Goal: Task Accomplishment & Management: Use online tool/utility

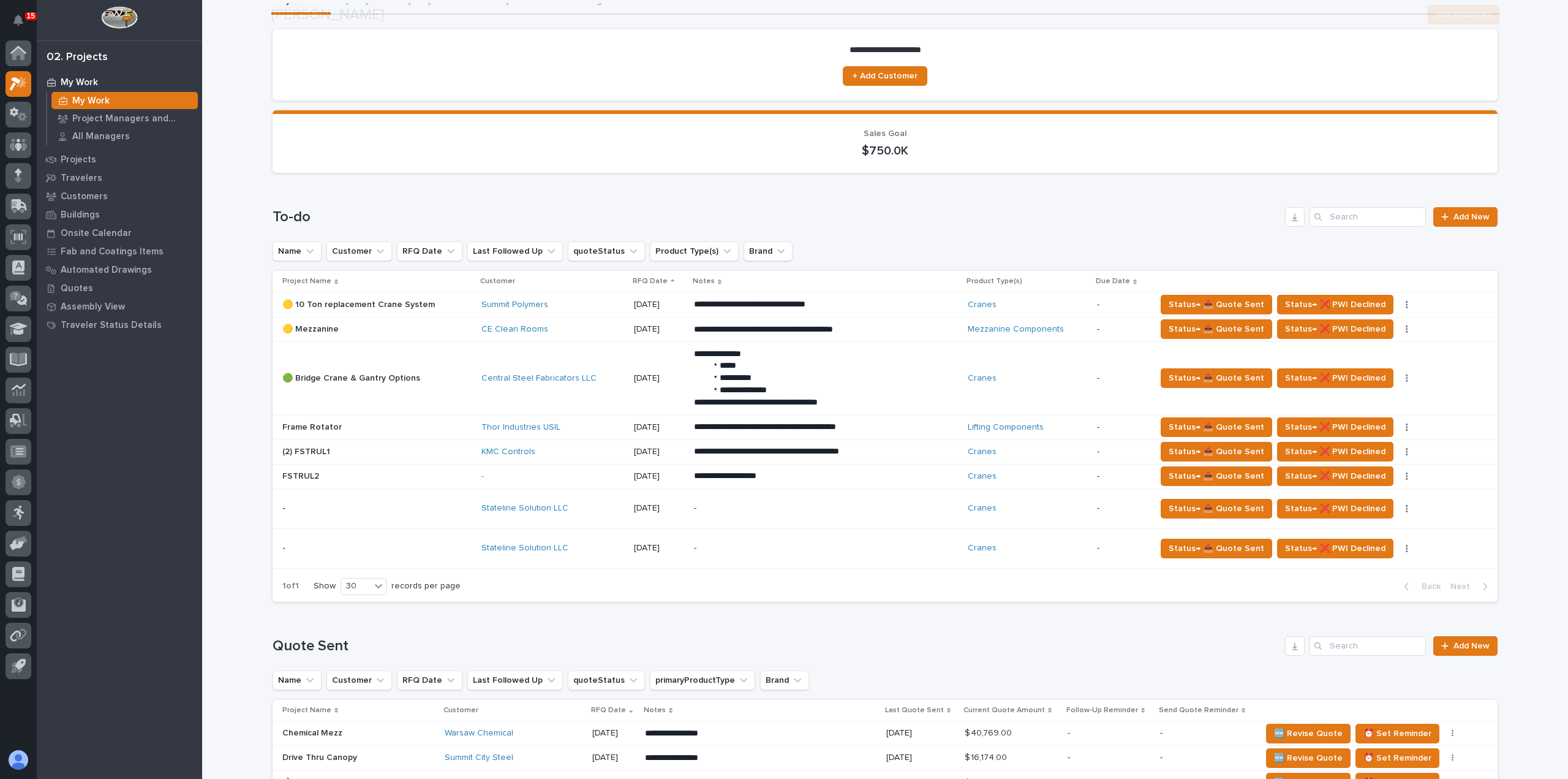
scroll to position [122, 0]
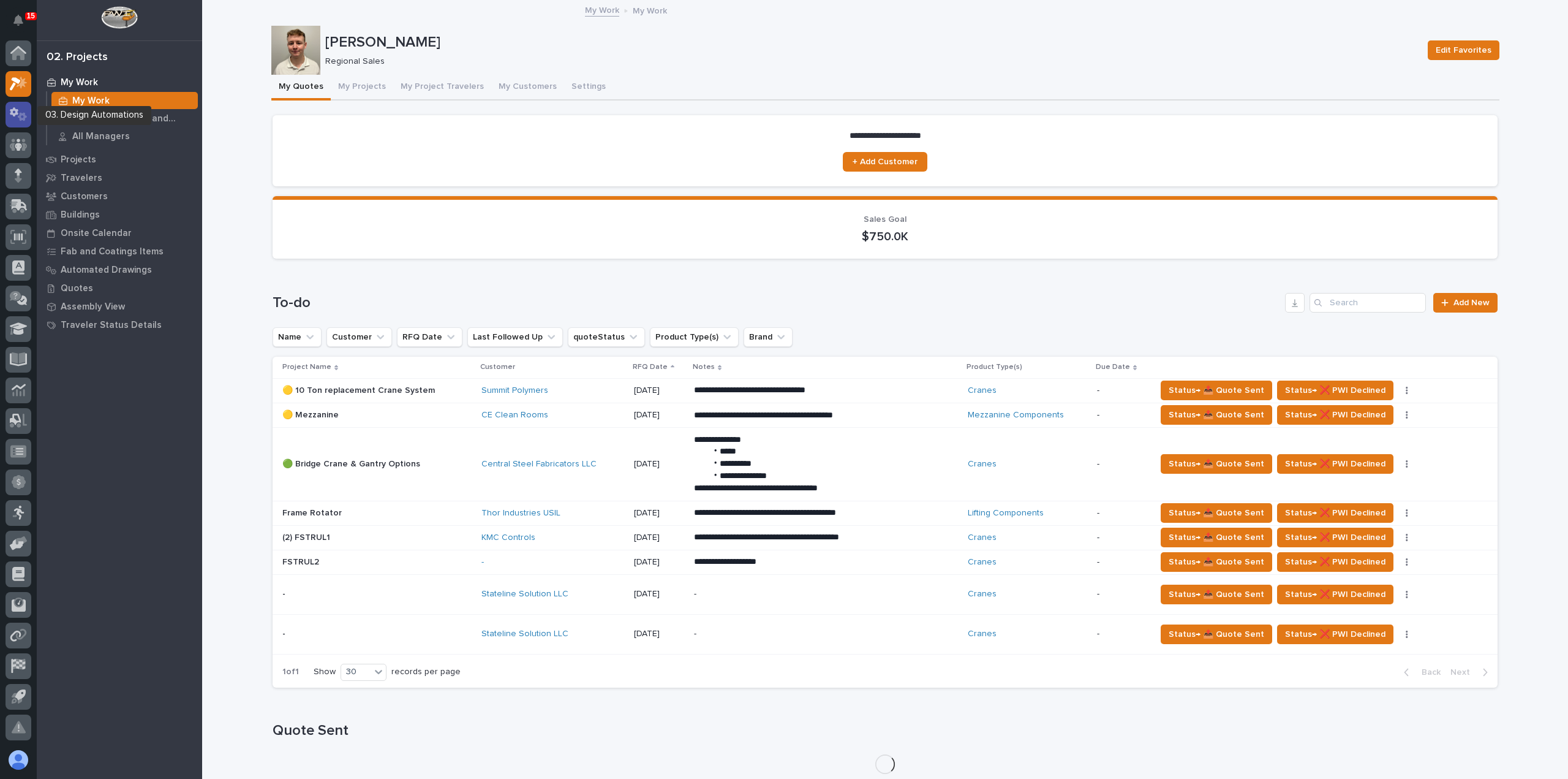
click at [21, 112] on icon at bounding box center [18, 114] width 18 height 14
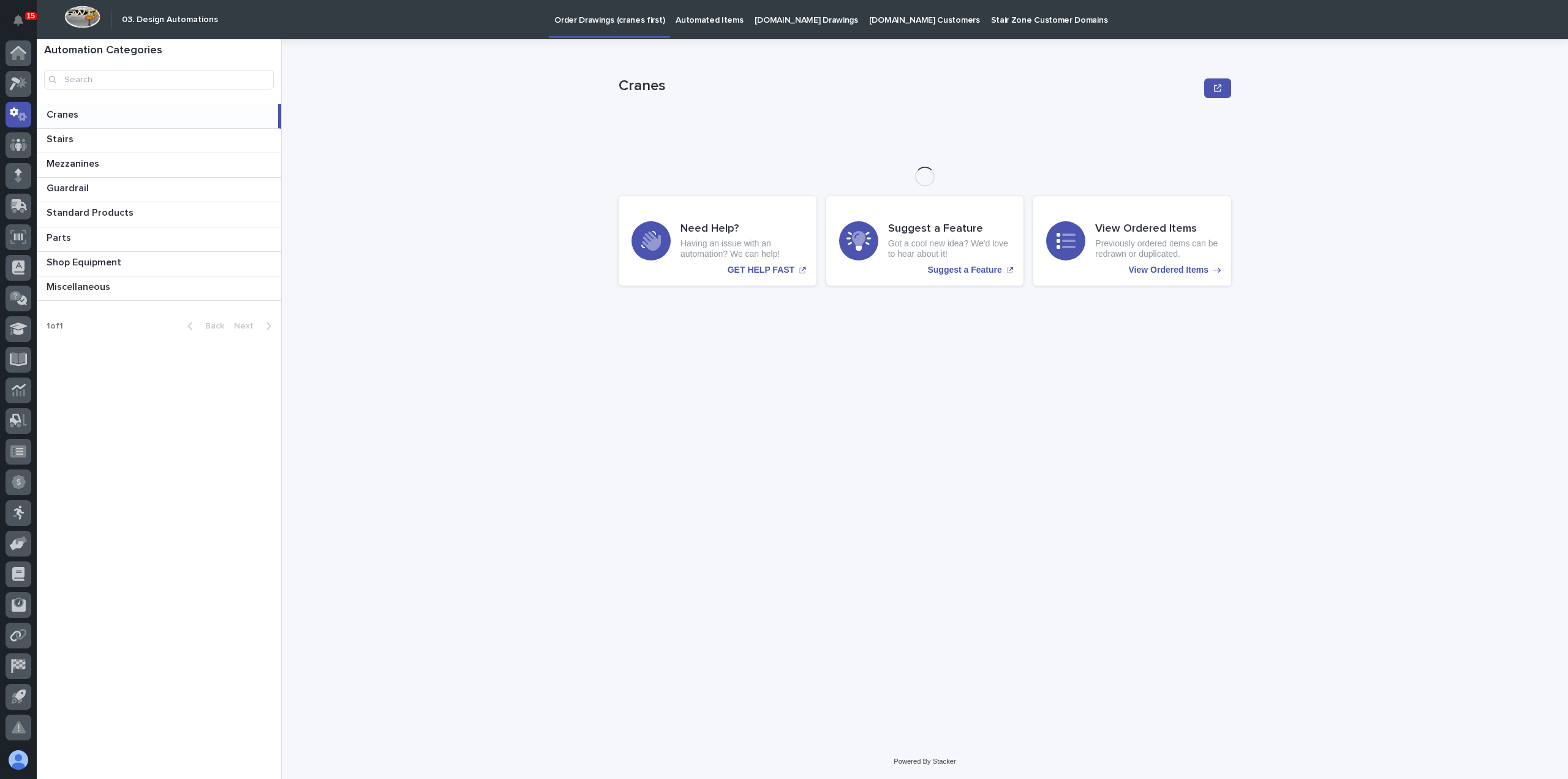
click at [713, 23] on p "Automated Items" at bounding box center [709, 13] width 68 height 26
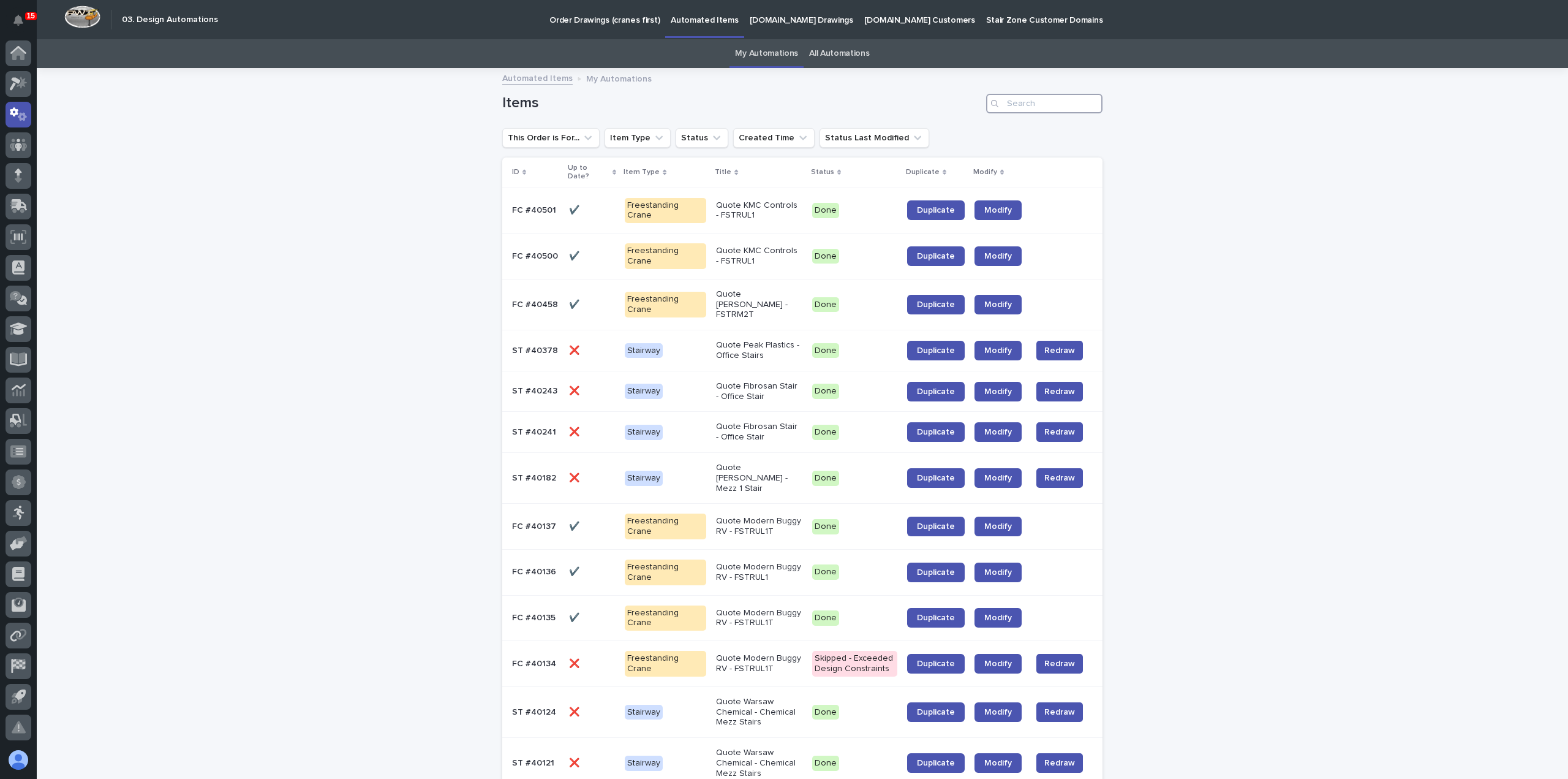
click at [1046, 104] on input "Search" at bounding box center [1044, 103] width 116 height 20
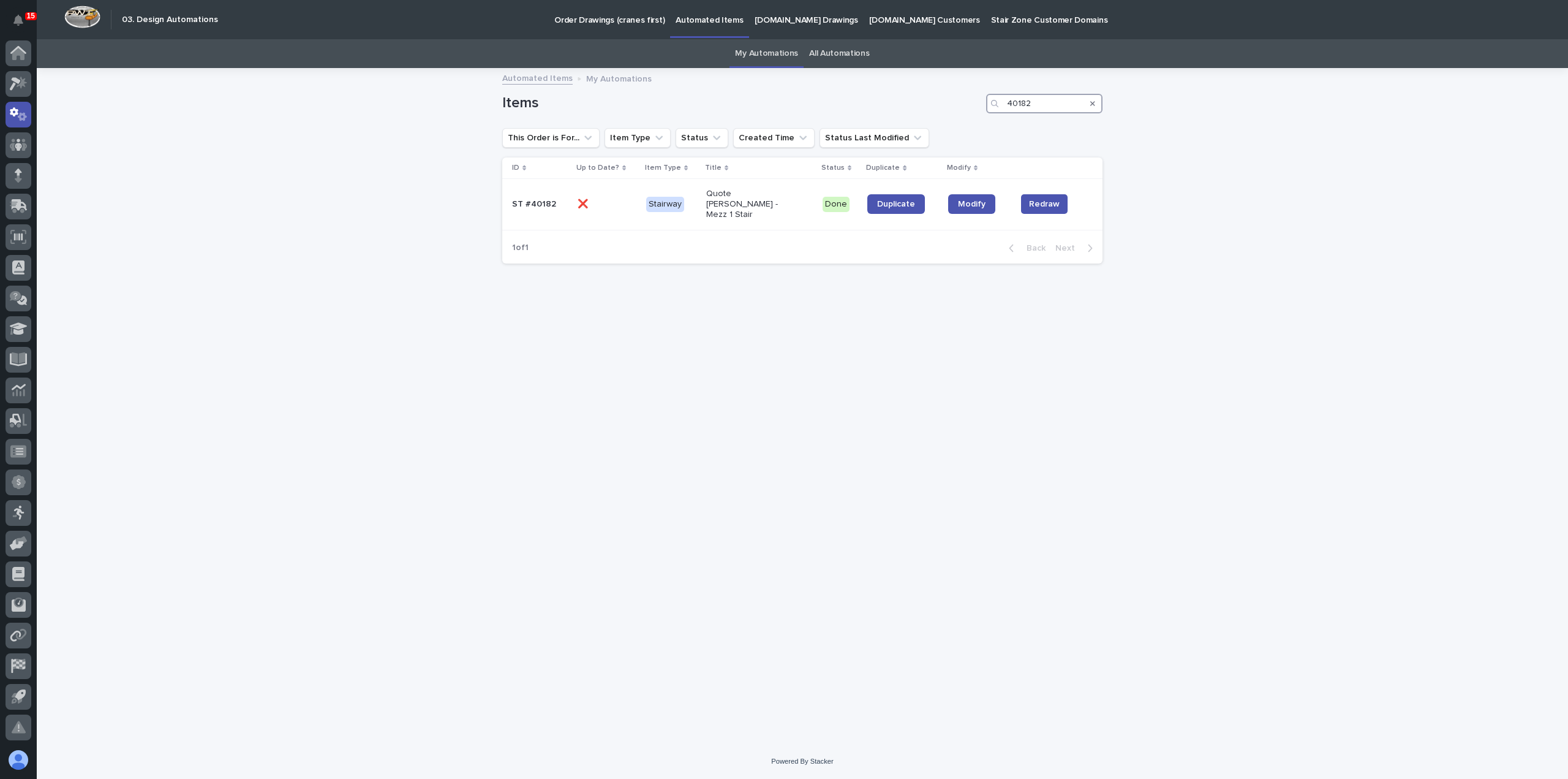
type input "40182"
click at [906, 199] on span "Duplicate" at bounding box center [896, 204] width 38 height 9
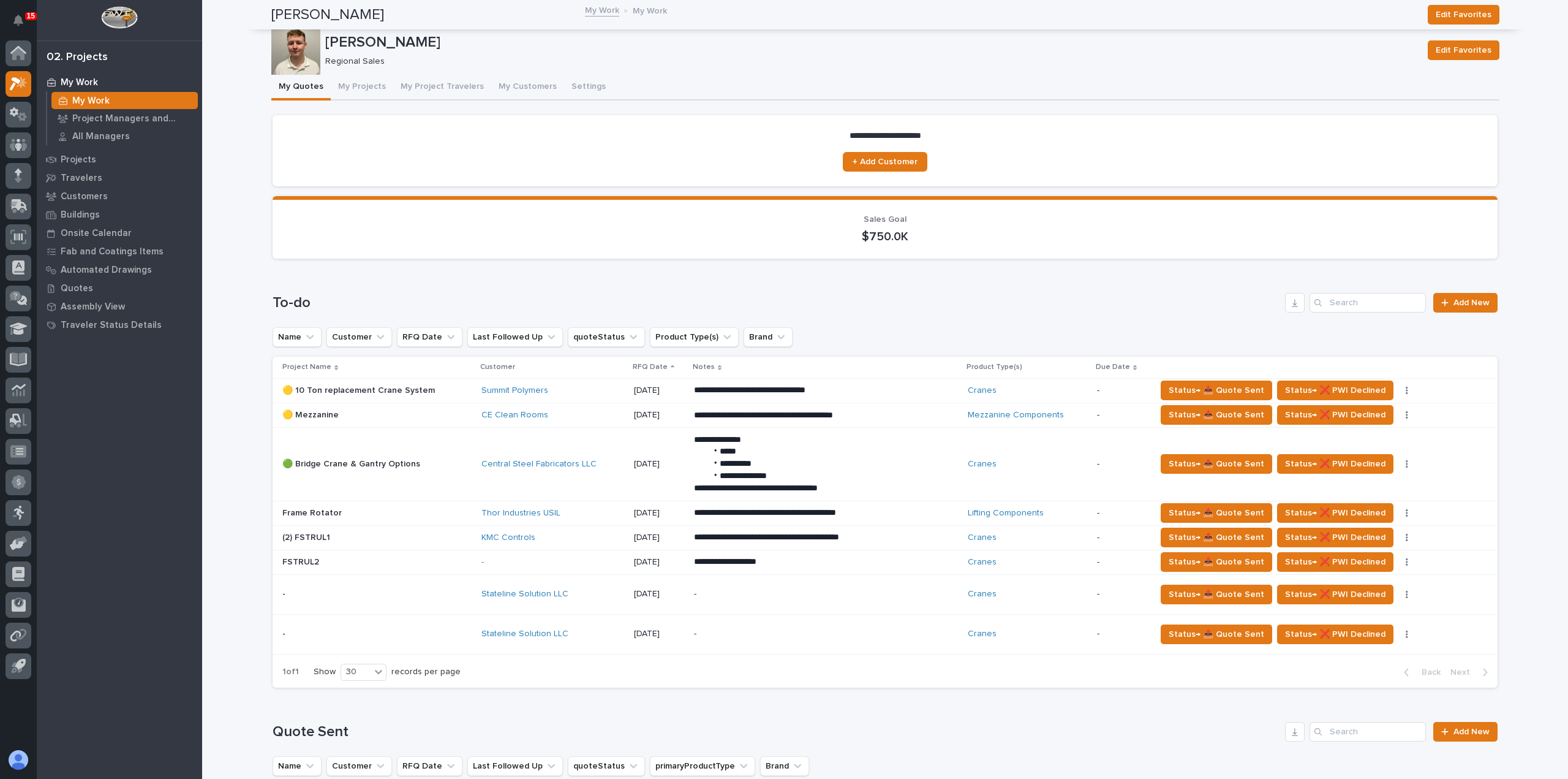
scroll to position [122, 0]
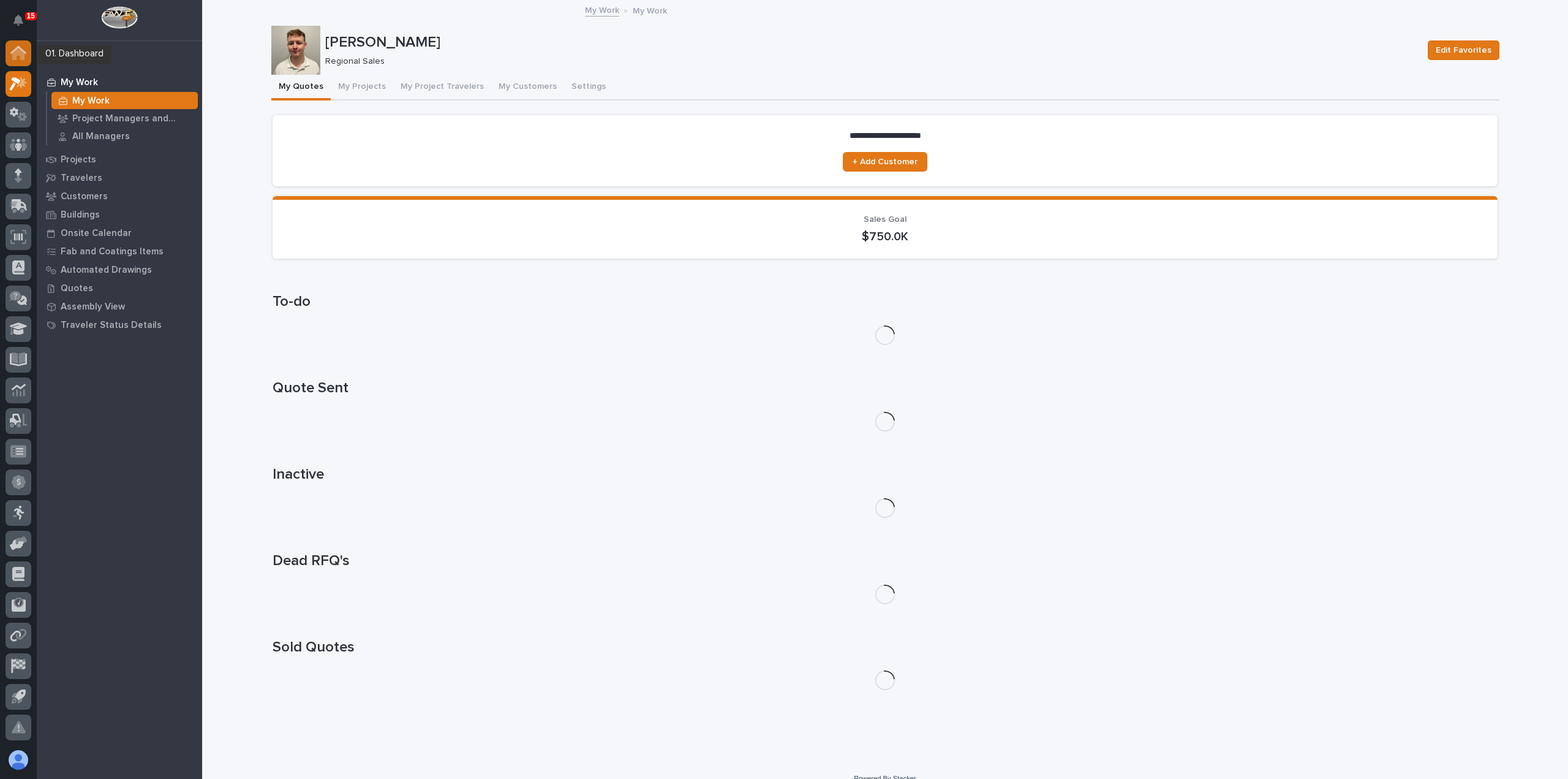
click at [22, 42] on div at bounding box center [18, 53] width 26 height 26
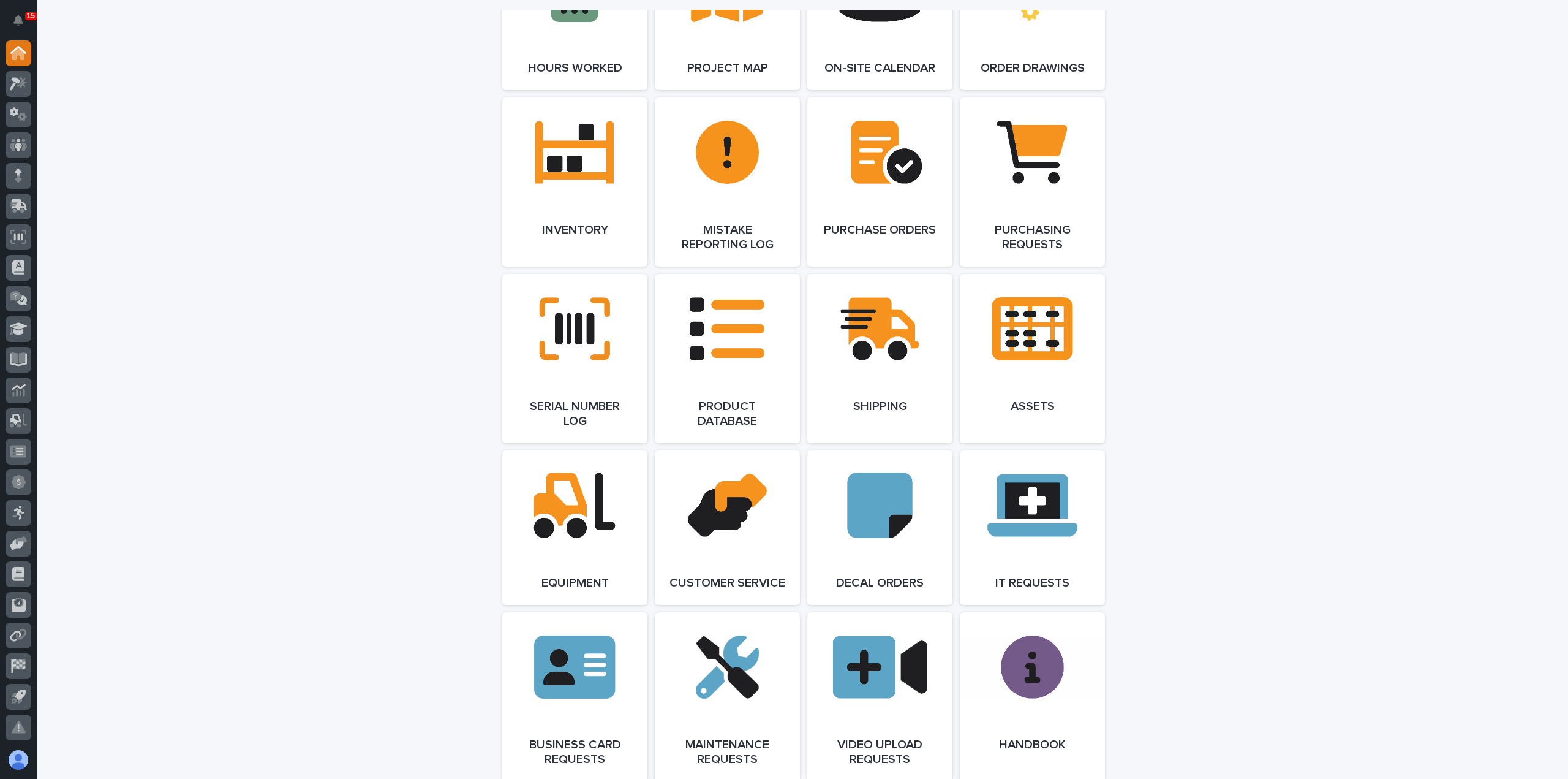
scroll to position [1287, 0]
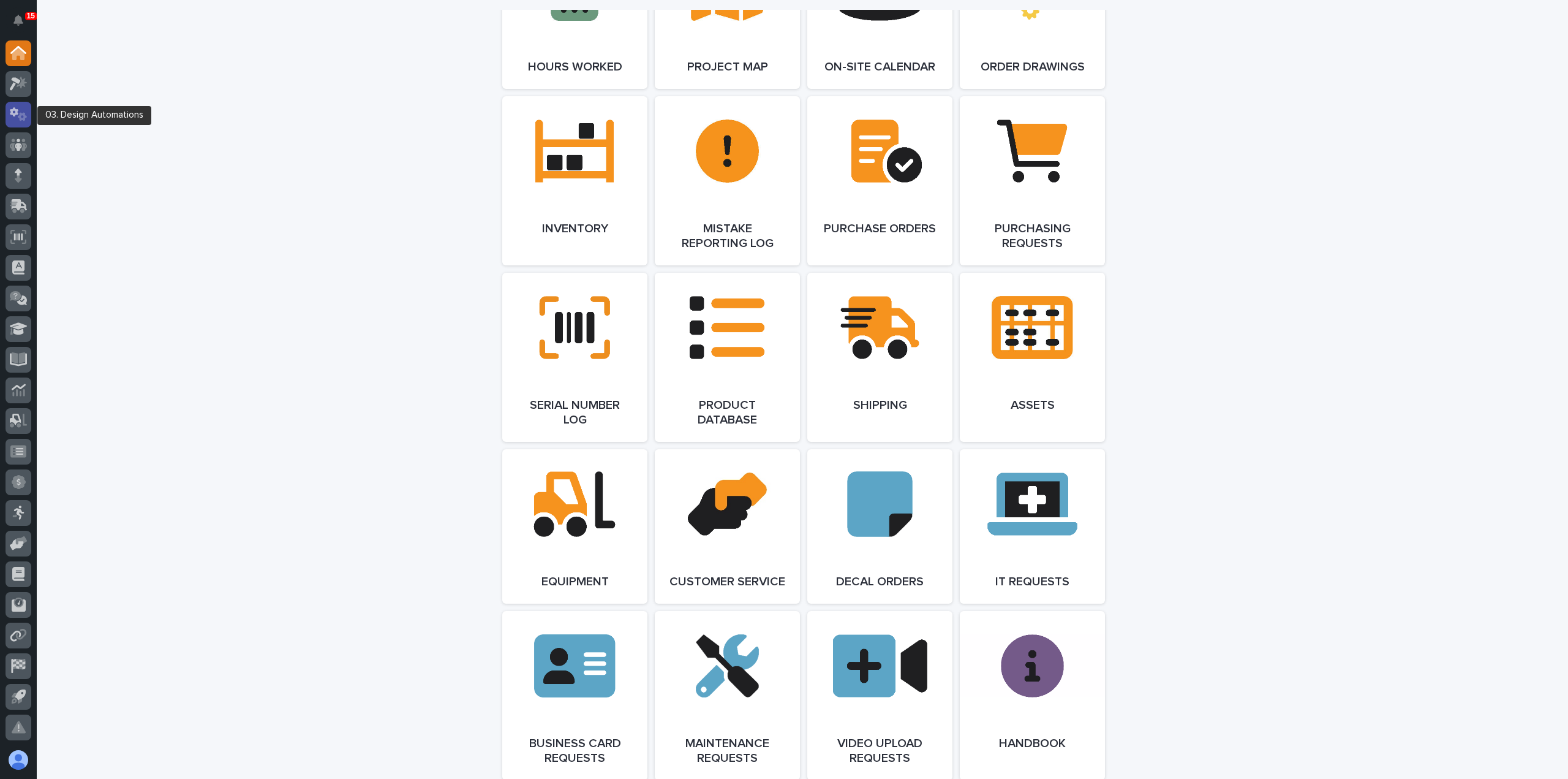
click at [11, 110] on icon at bounding box center [14, 111] width 9 height 9
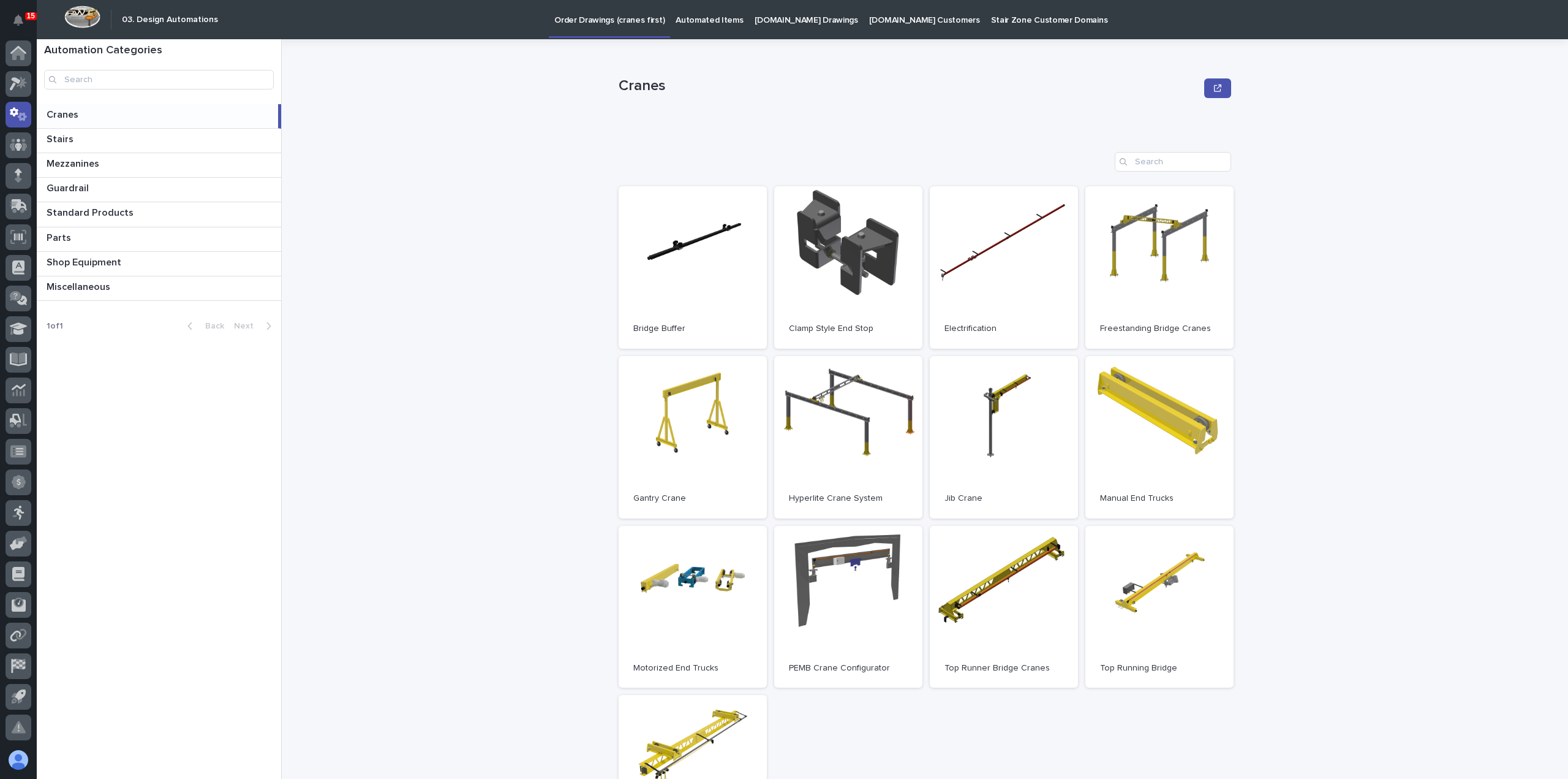
click at [691, 22] on p "Automated Items" at bounding box center [709, 13] width 68 height 26
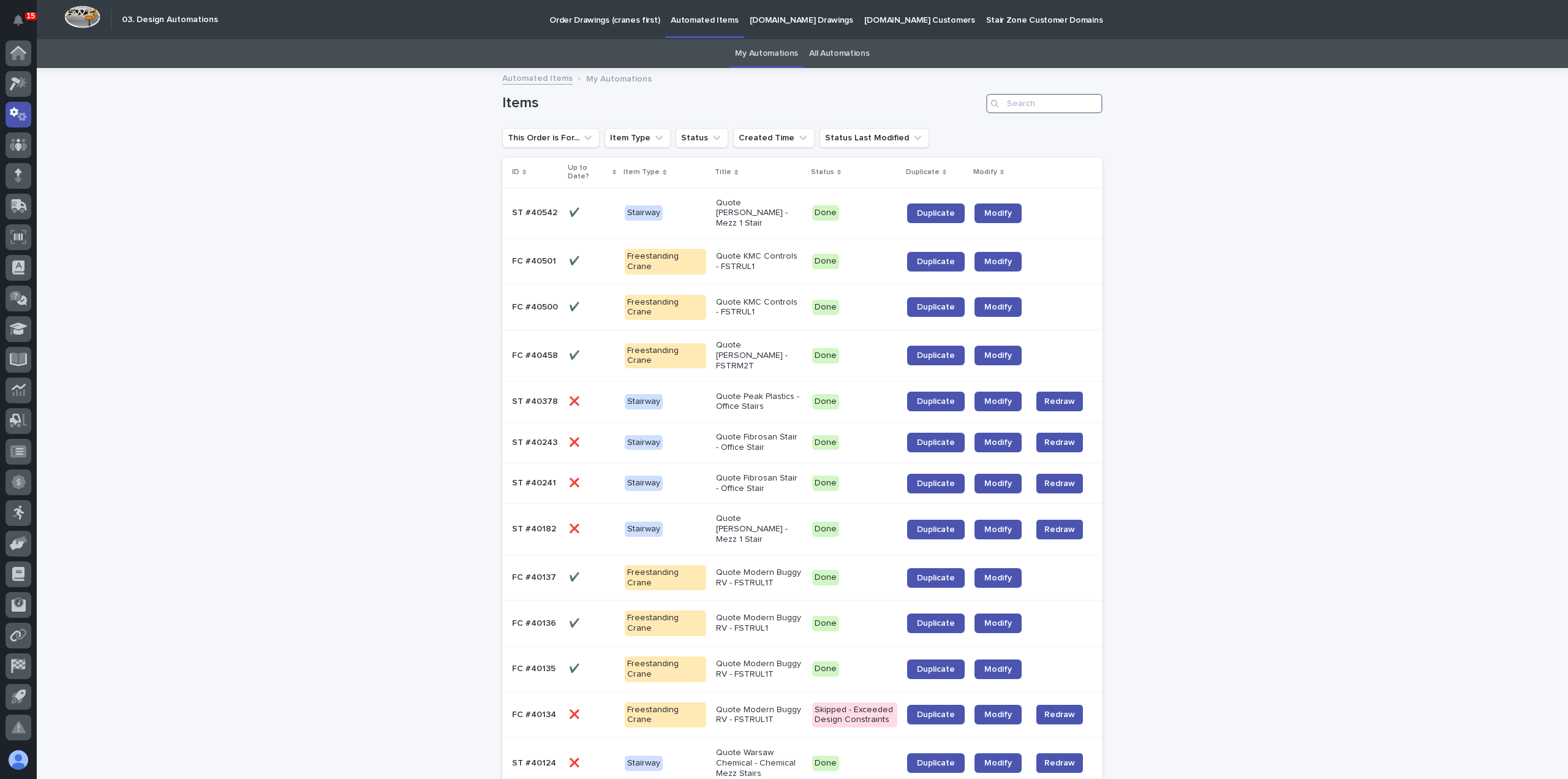
click at [1031, 104] on input "Search" at bounding box center [1044, 103] width 116 height 20
click at [1026, 104] on input "Search" at bounding box center [1044, 103] width 116 height 20
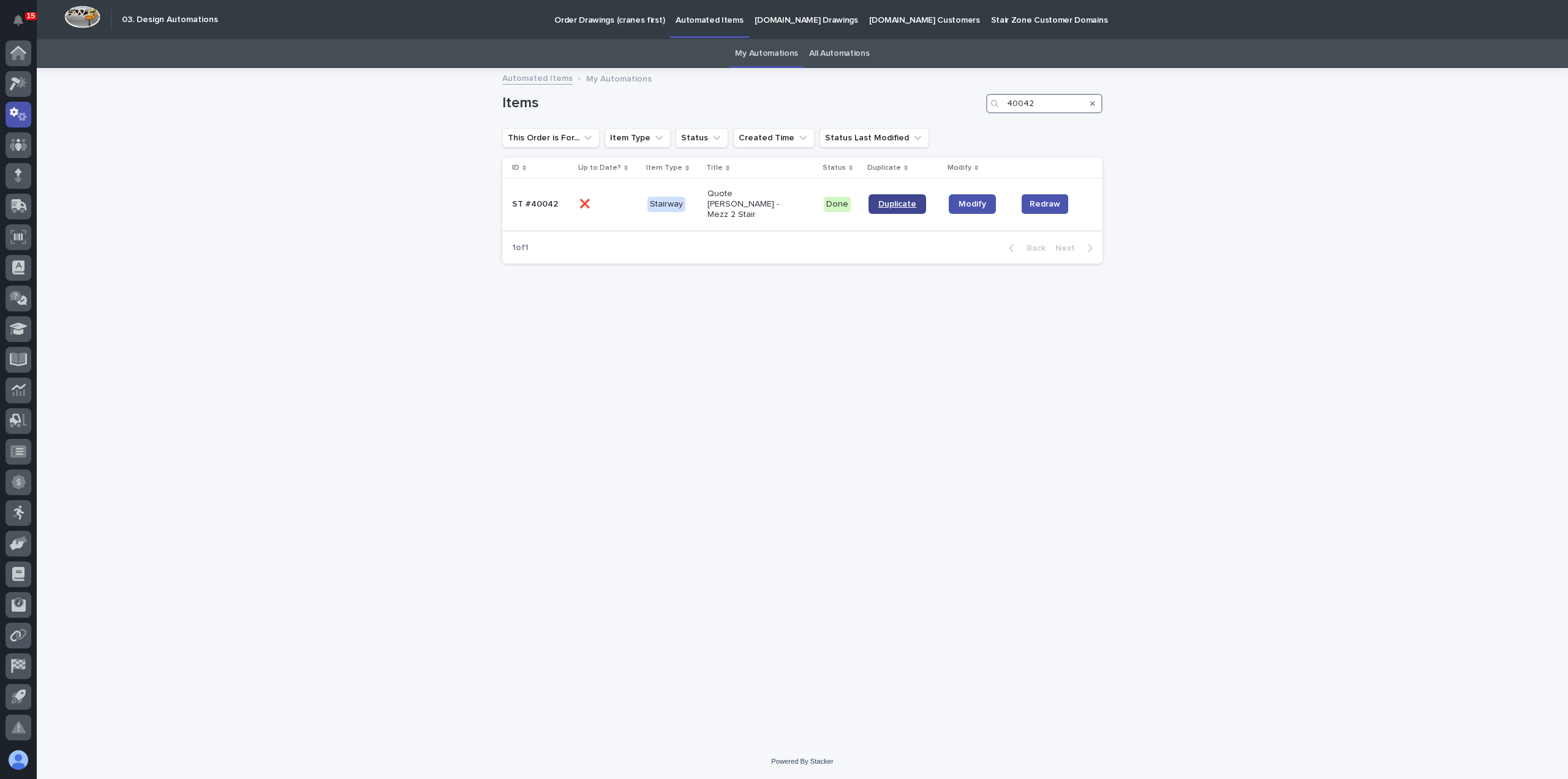
type input "40042"
click at [897, 200] on span "Duplicate" at bounding box center [897, 204] width 38 height 9
